Goal: Task Accomplishment & Management: Use online tool/utility

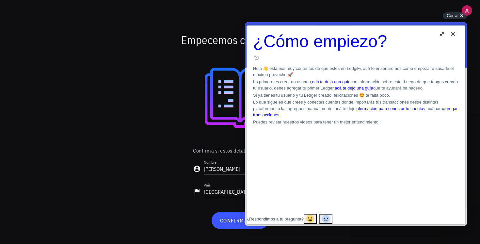
click at [453, 30] on button "Close" at bounding box center [452, 34] width 10 height 10
